Goal: Information Seeking & Learning: Learn about a topic

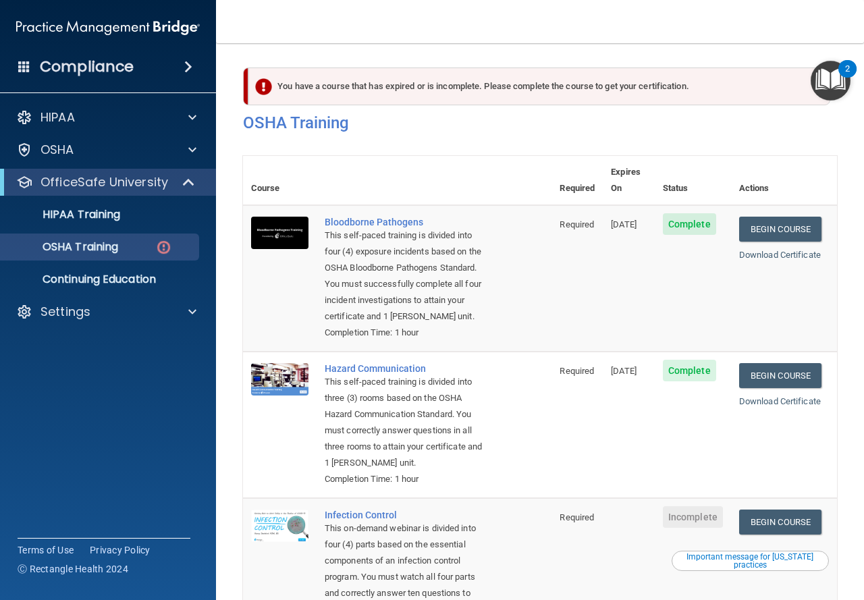
scroll to position [312, 0]
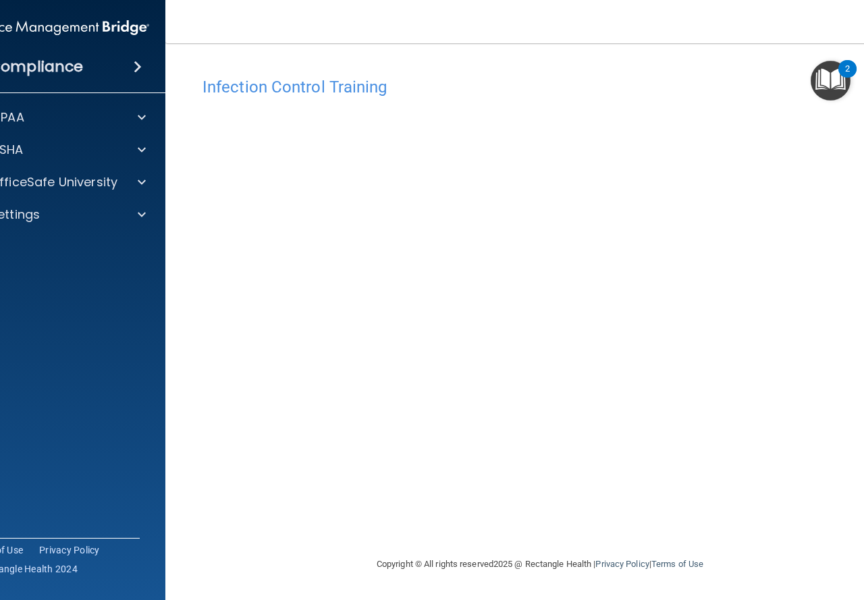
click at [619, 585] on div "Copyright © All rights reserved 2025 @ Rectangle Health | Privacy Policy | Term…" at bounding box center [540, 564] width 493 height 43
